Goal: Use online tool/utility: Utilize a website feature to perform a specific function

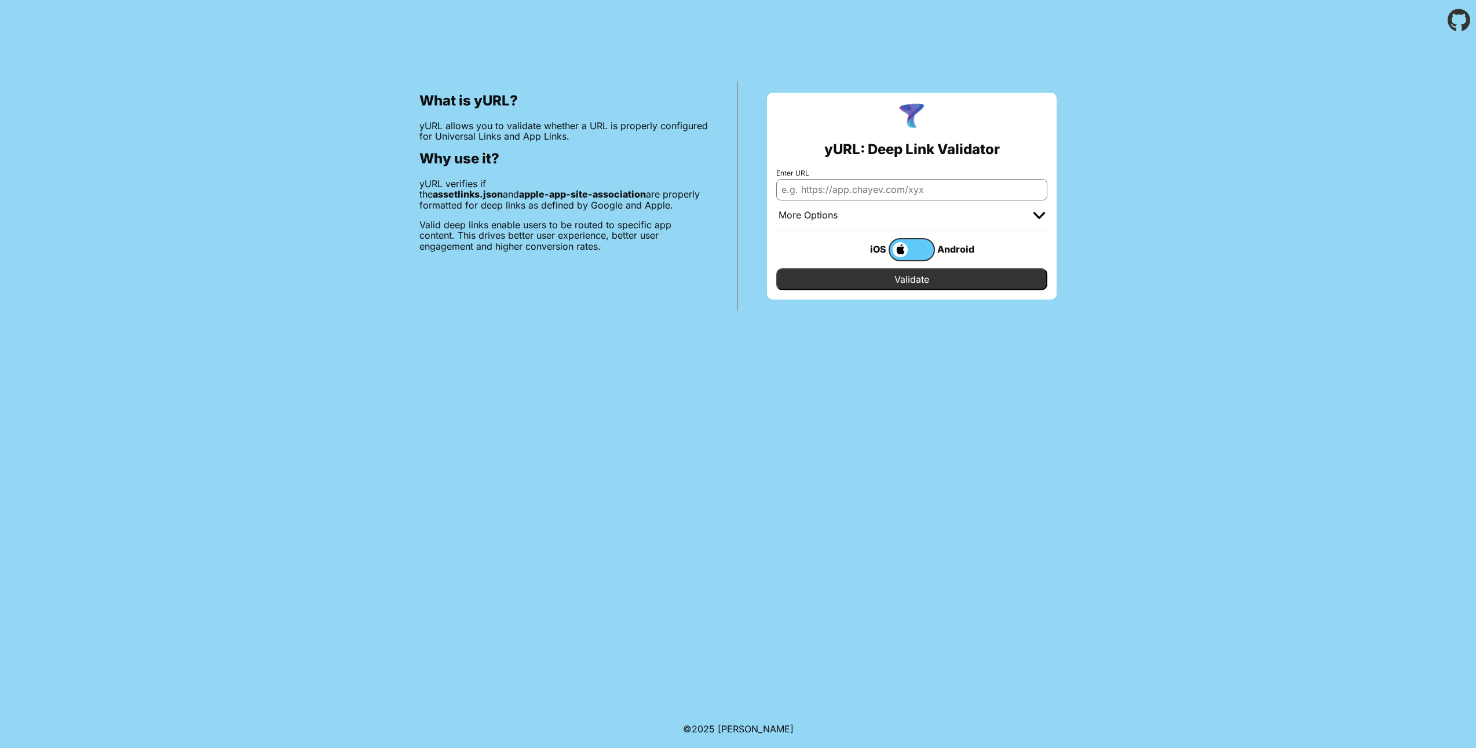
click at [908, 242] on label at bounding box center [912, 249] width 46 height 23
click at [0, 0] on input "checkbox" at bounding box center [0, 0] width 0 height 0
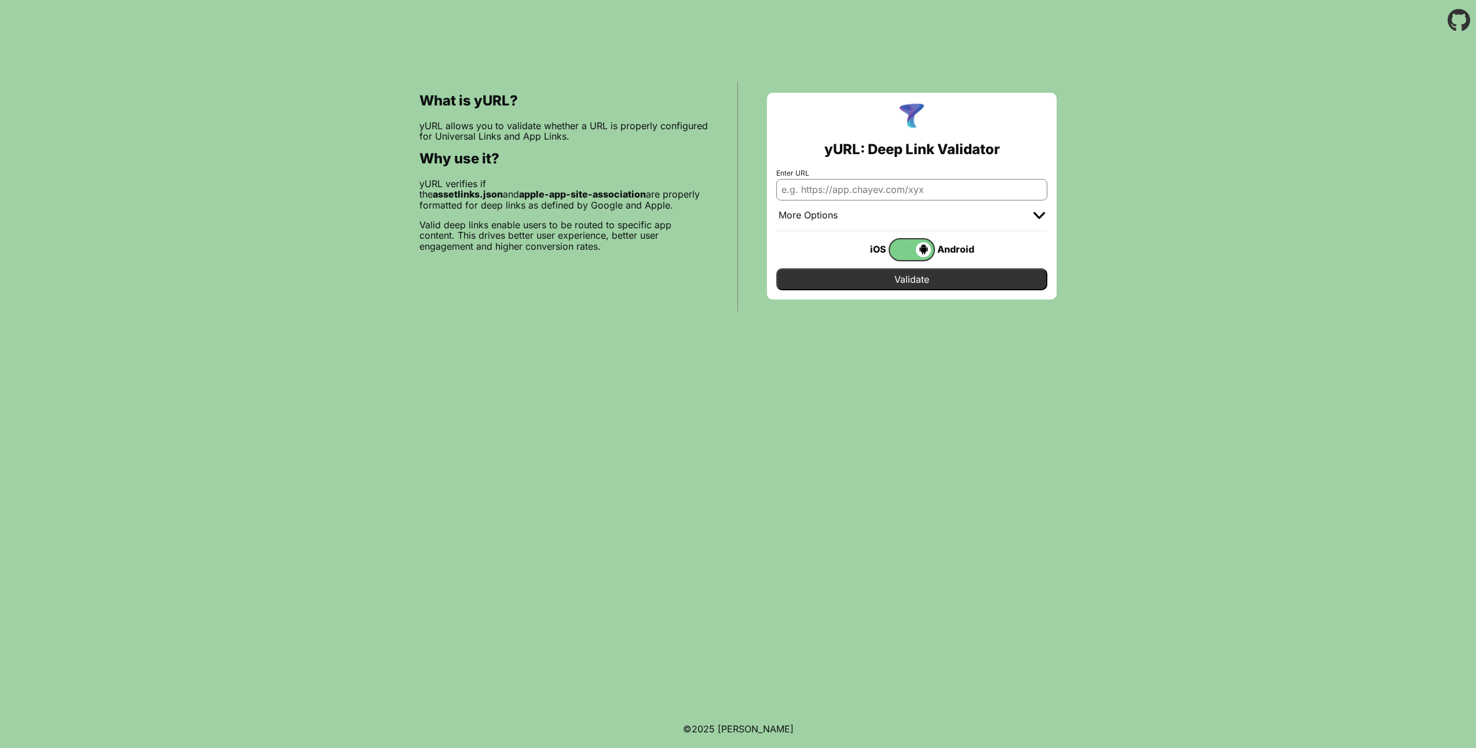
click at [911, 184] on input "Enter URL" at bounding box center [911, 189] width 271 height 21
paste input "Responsibility: Client Developer Support Contact: #core-rotation Access: Apple …"
type input "Responsibility: Client Developer Support Contact: #core-rotation Access: Apple …"
paste input "https://lilysgarden.onelink.me/HB1B/.well-known/apple-app-site-domain"
type input "[URL][DOMAIN_NAME]"
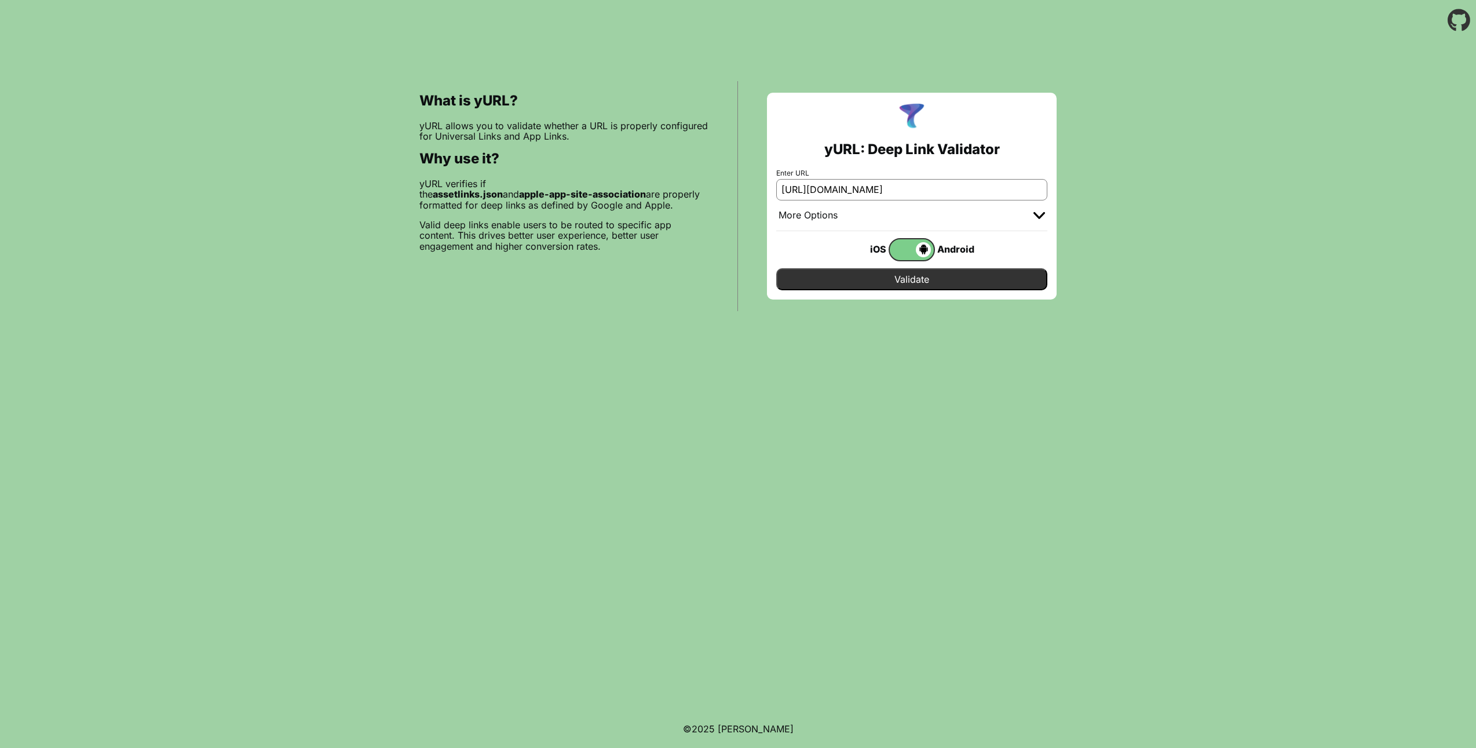
click at [776, 268] on input "Validate" at bounding box center [911, 279] width 271 height 22
